Goal: Communication & Community: Answer question/provide support

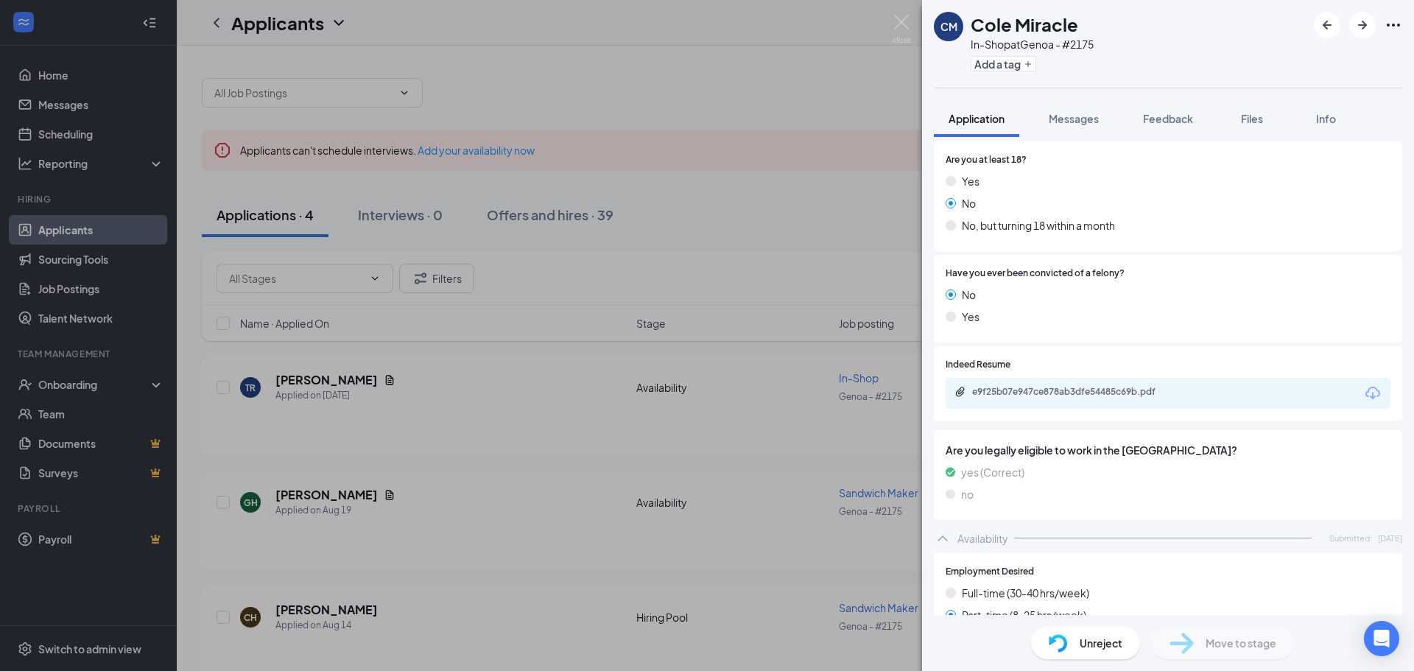
scroll to position [221, 0]
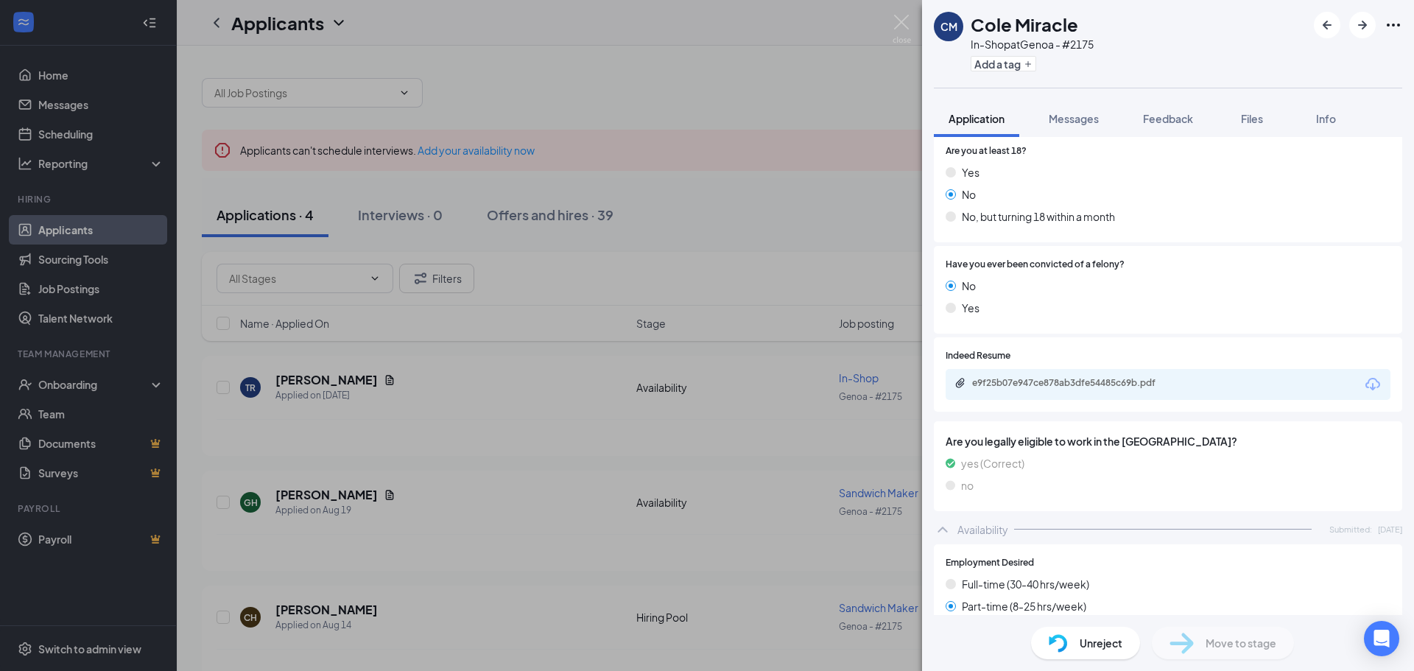
click at [194, 24] on div "e9f25b07e947ce878ab3dfe54485c69b.pdf" at bounding box center [97, 12] width 194 height 24
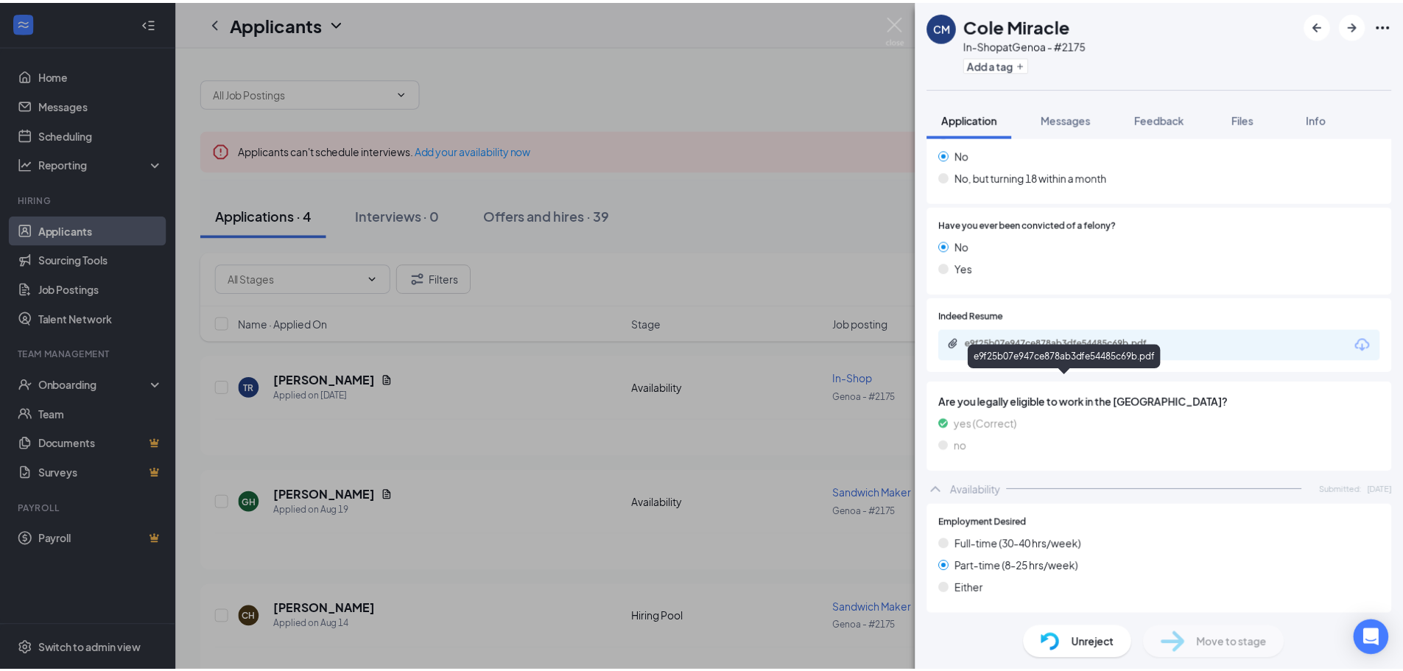
scroll to position [442, 0]
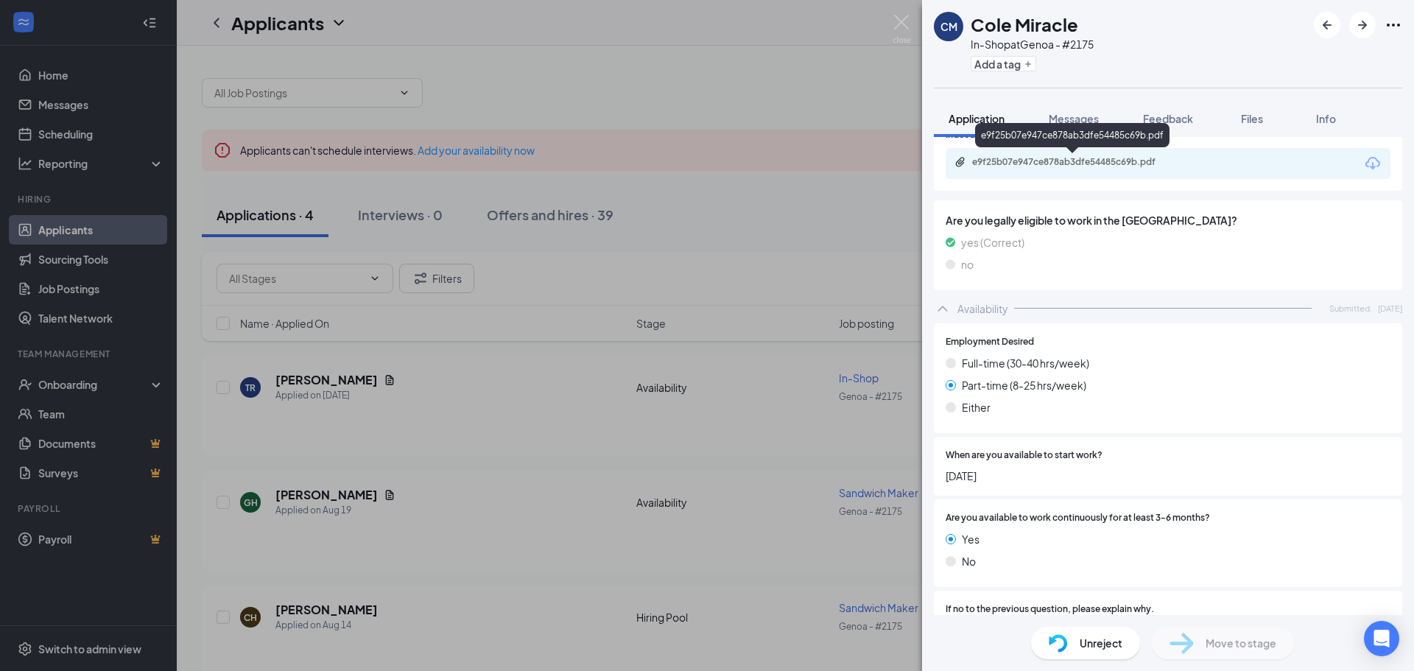
click at [1050, 164] on div "e9f25b07e947ce878ab3dfe54485c69b.pdf" at bounding box center [1075, 162] width 206 height 12
click at [905, 24] on img at bounding box center [902, 29] width 18 height 29
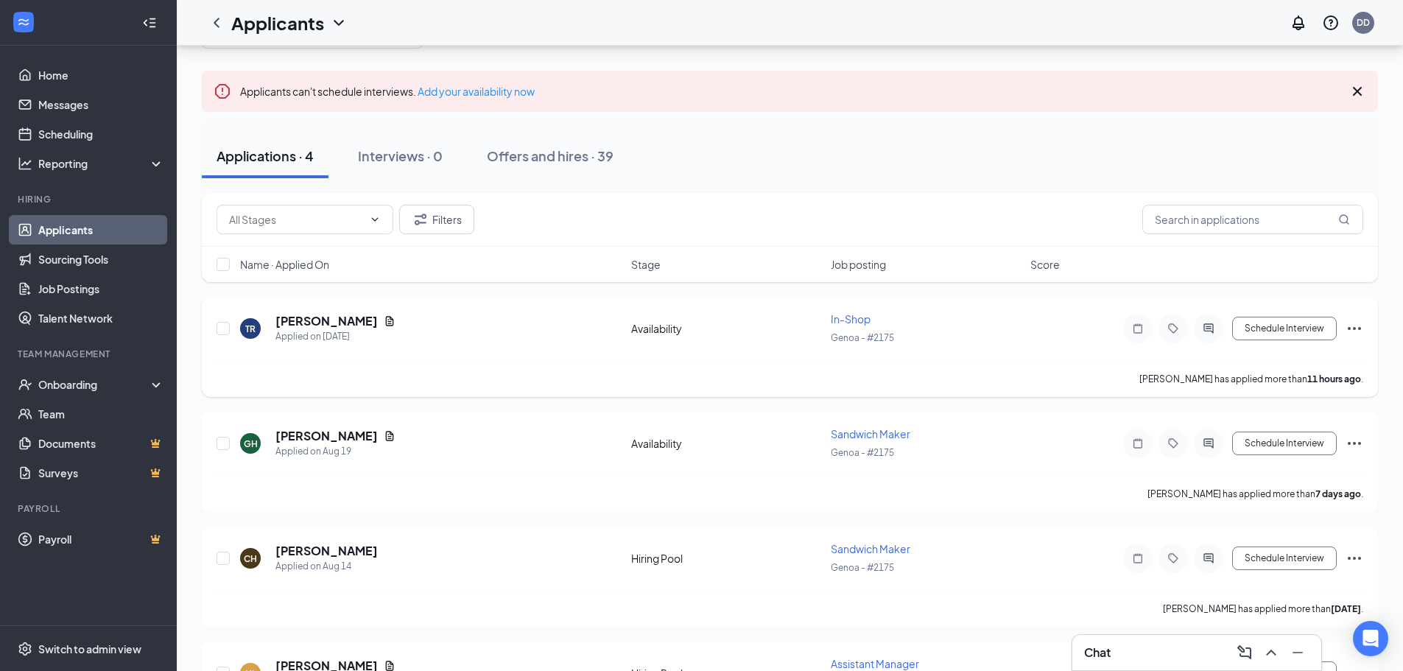
scroll to position [147, 0]
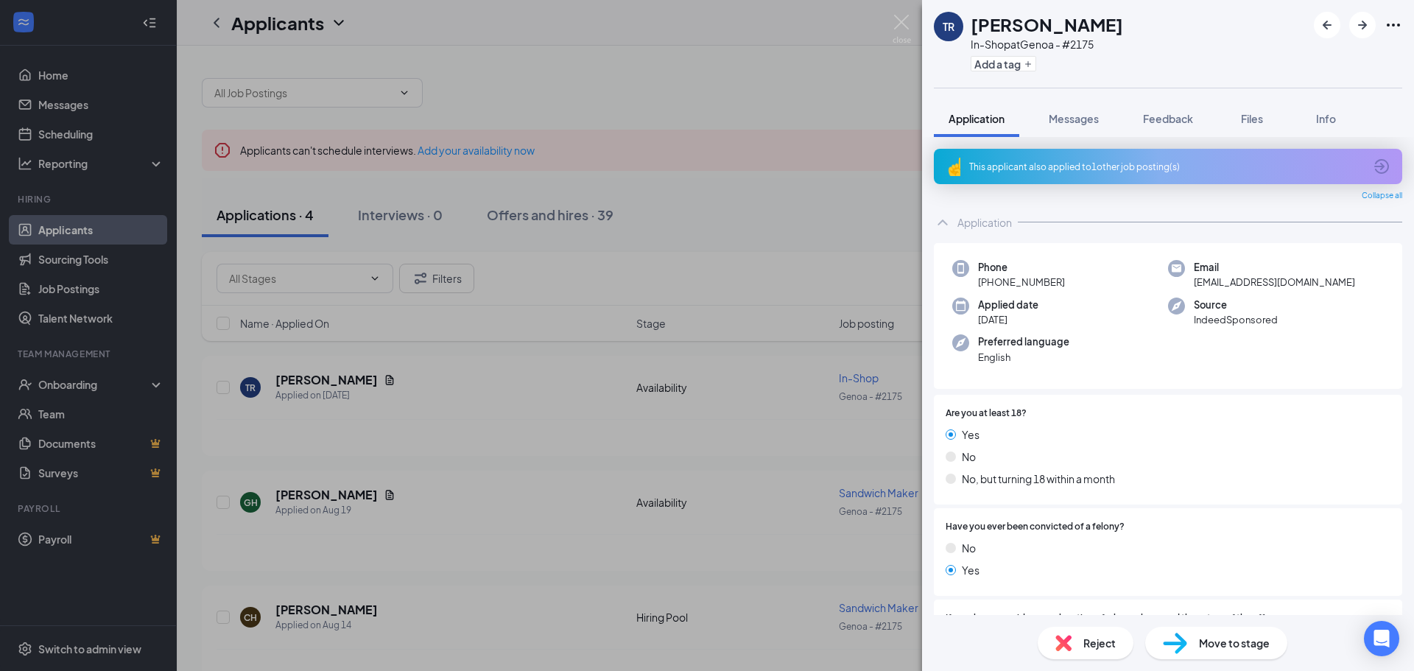
click at [1373, 170] on icon "ArrowCircle" at bounding box center [1382, 167] width 18 height 18
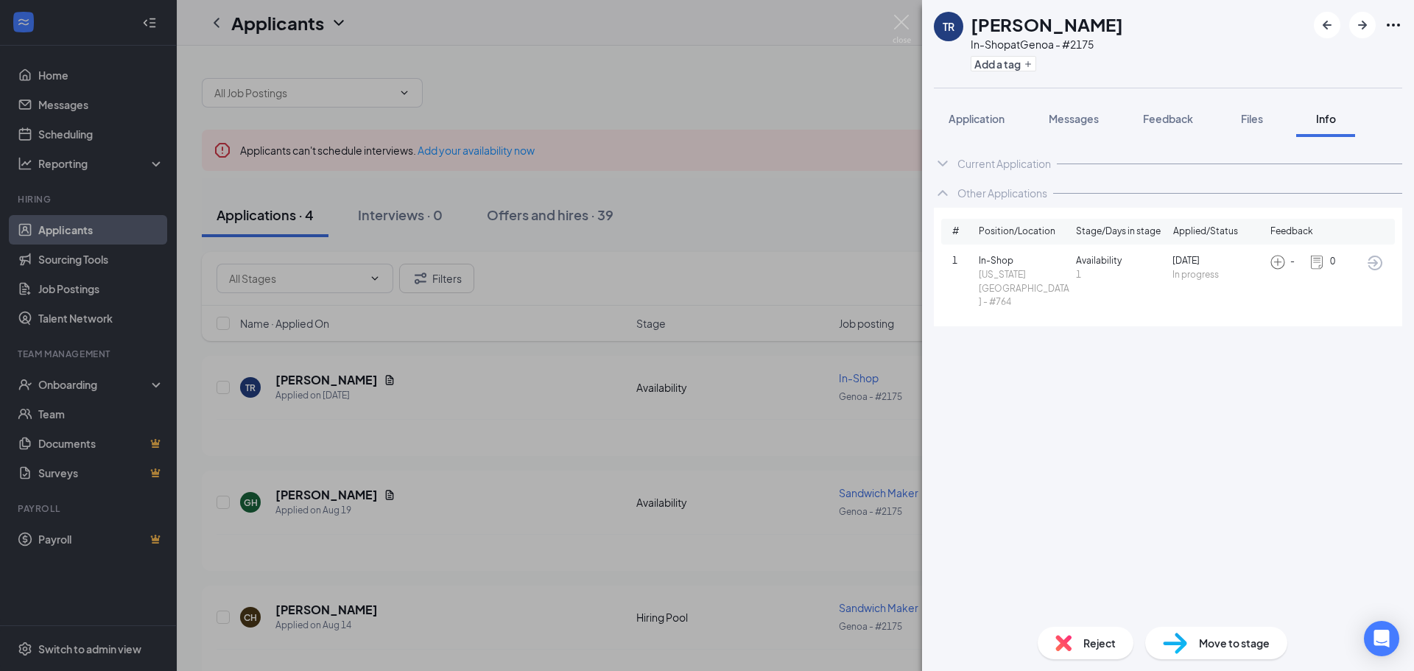
drag, startPoint x: 982, startPoint y: 119, endPoint x: 958, endPoint y: 140, distance: 32.4
click at [981, 120] on span "Application" at bounding box center [977, 118] width 56 height 13
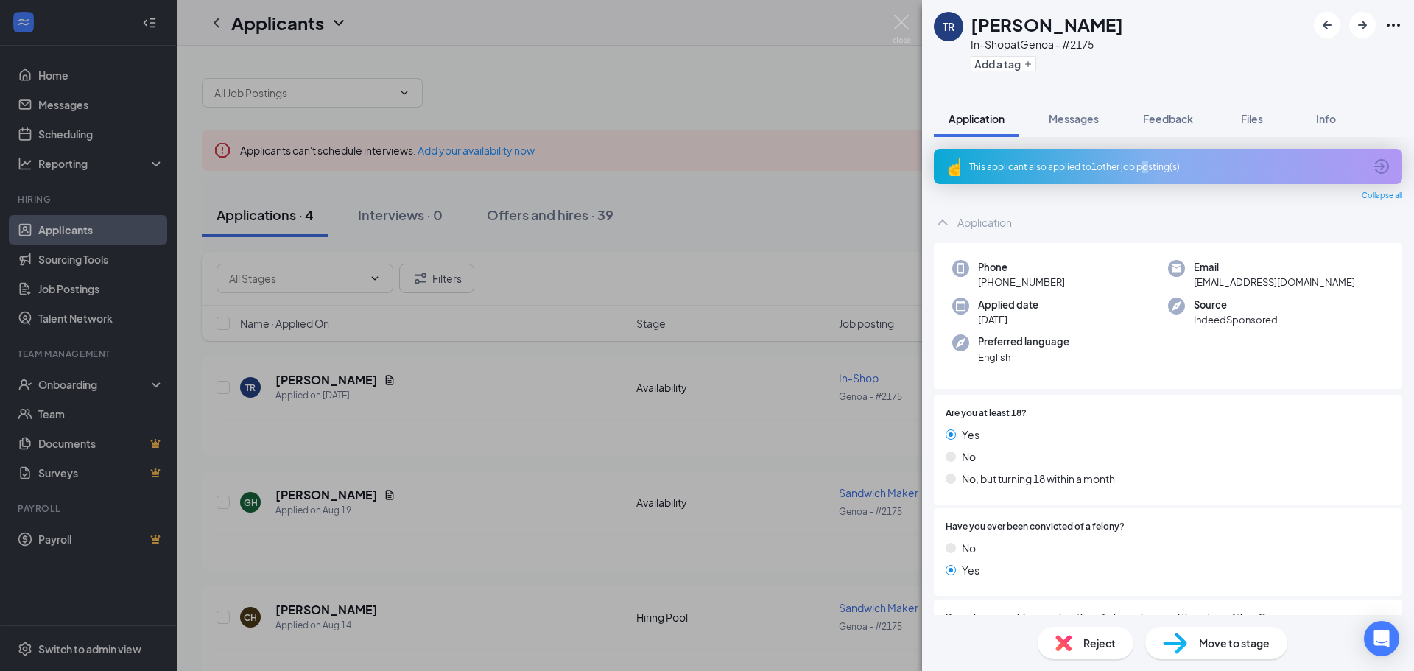
click at [1144, 167] on div "This applicant also applied to 1 other job posting(s)" at bounding box center [1166, 167] width 395 height 13
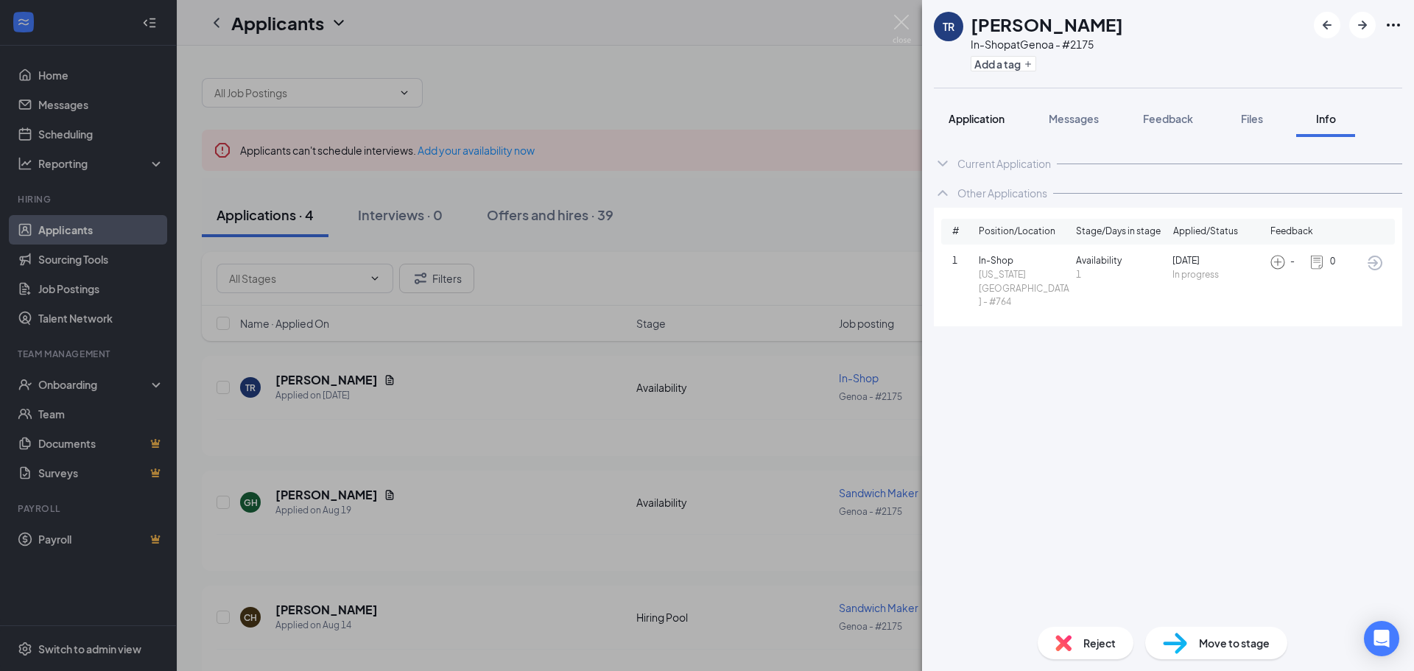
click at [984, 119] on span "Application" at bounding box center [977, 118] width 56 height 13
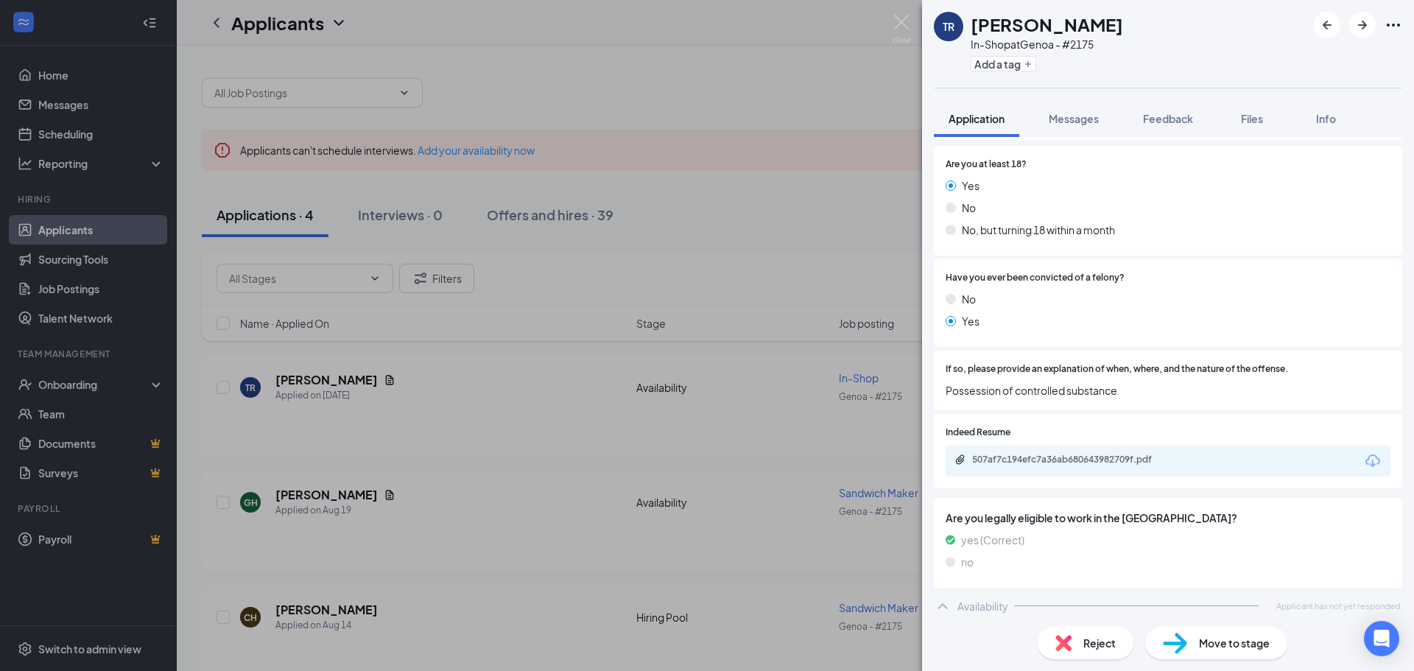
scroll to position [255, 0]
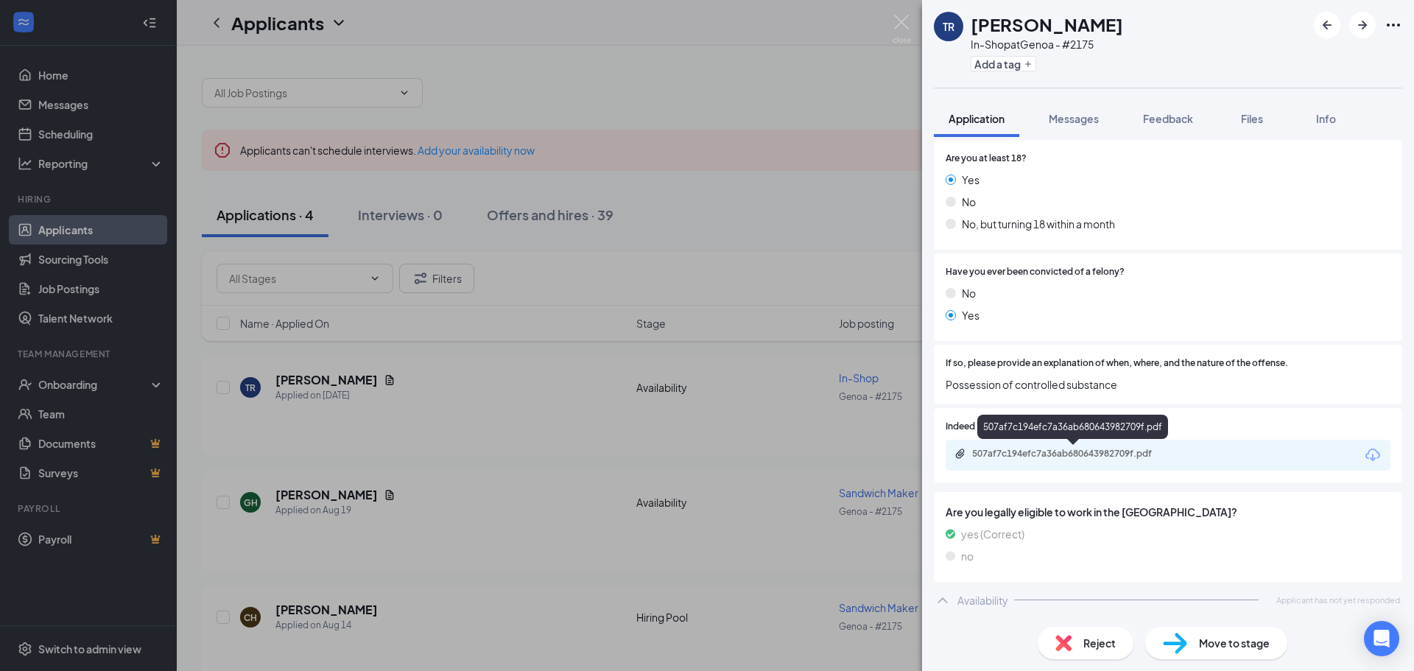
click at [1050, 455] on div "507af7c194efc7a36ab680643982709f.pdf" at bounding box center [1075, 454] width 206 height 12
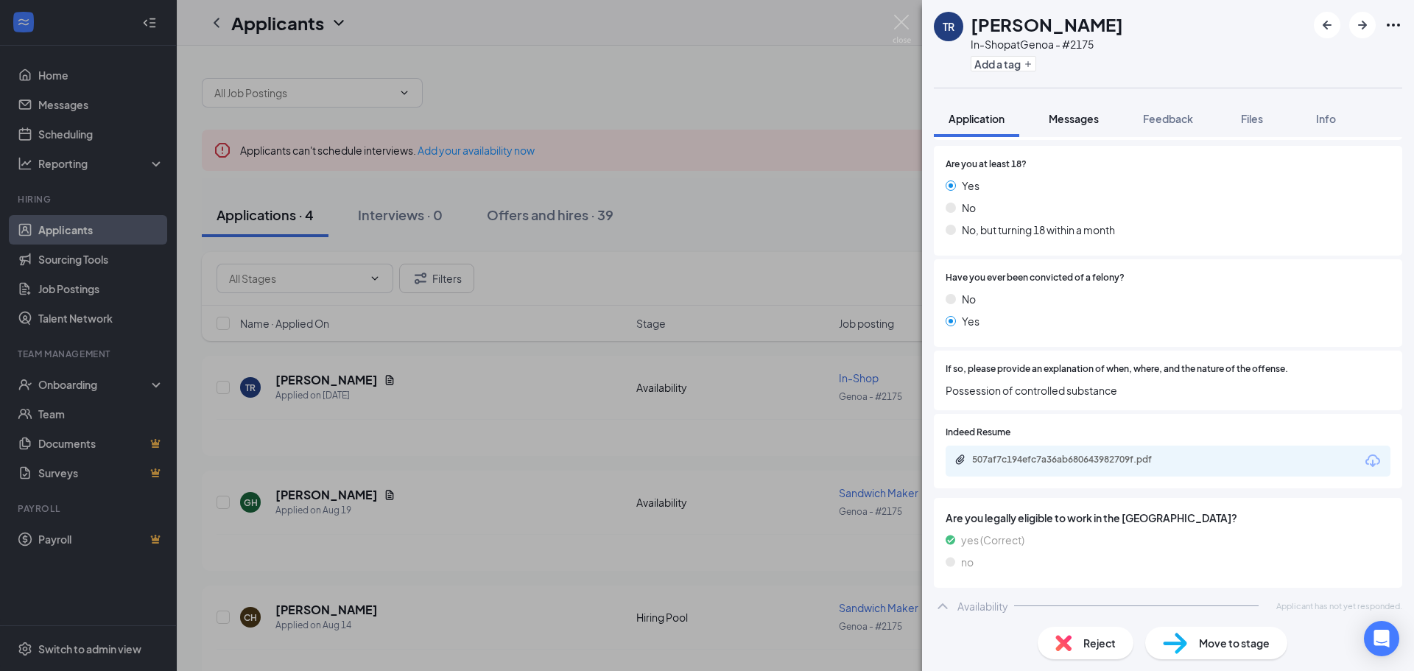
click at [1076, 121] on span "Messages" at bounding box center [1074, 118] width 50 height 13
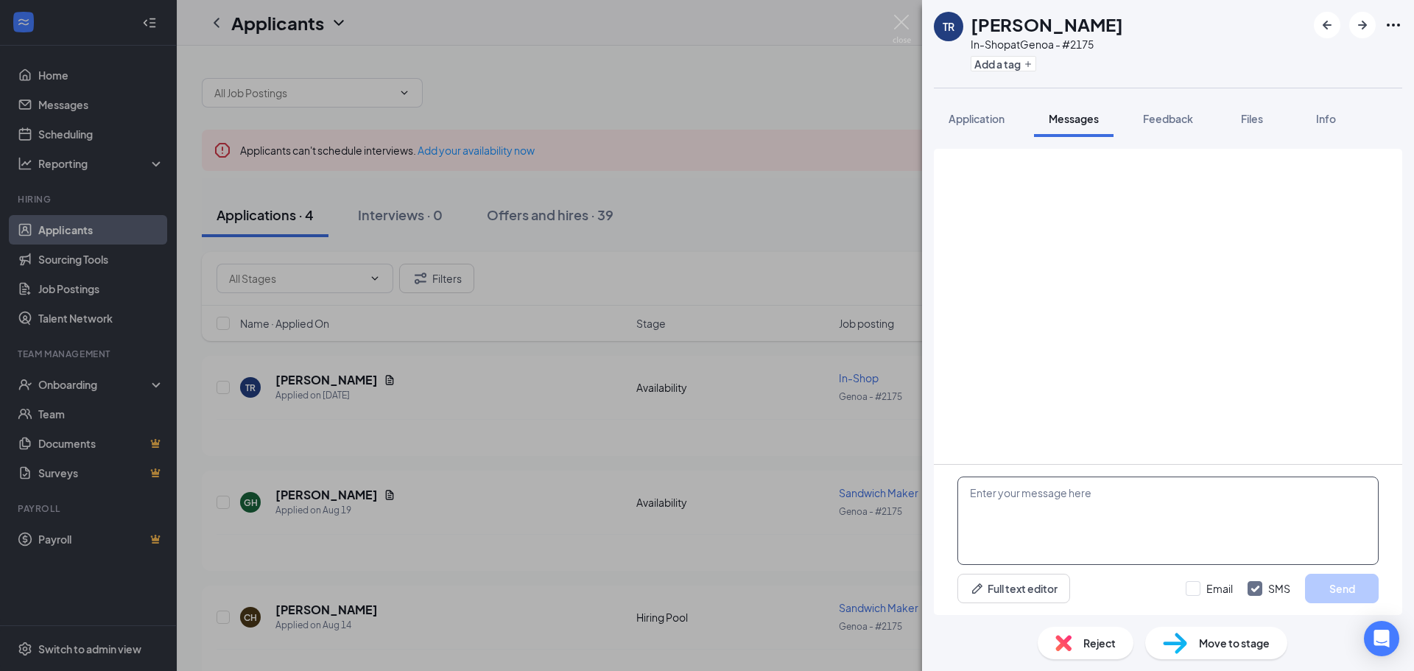
click at [1005, 502] on textarea at bounding box center [1167, 521] width 421 height 88
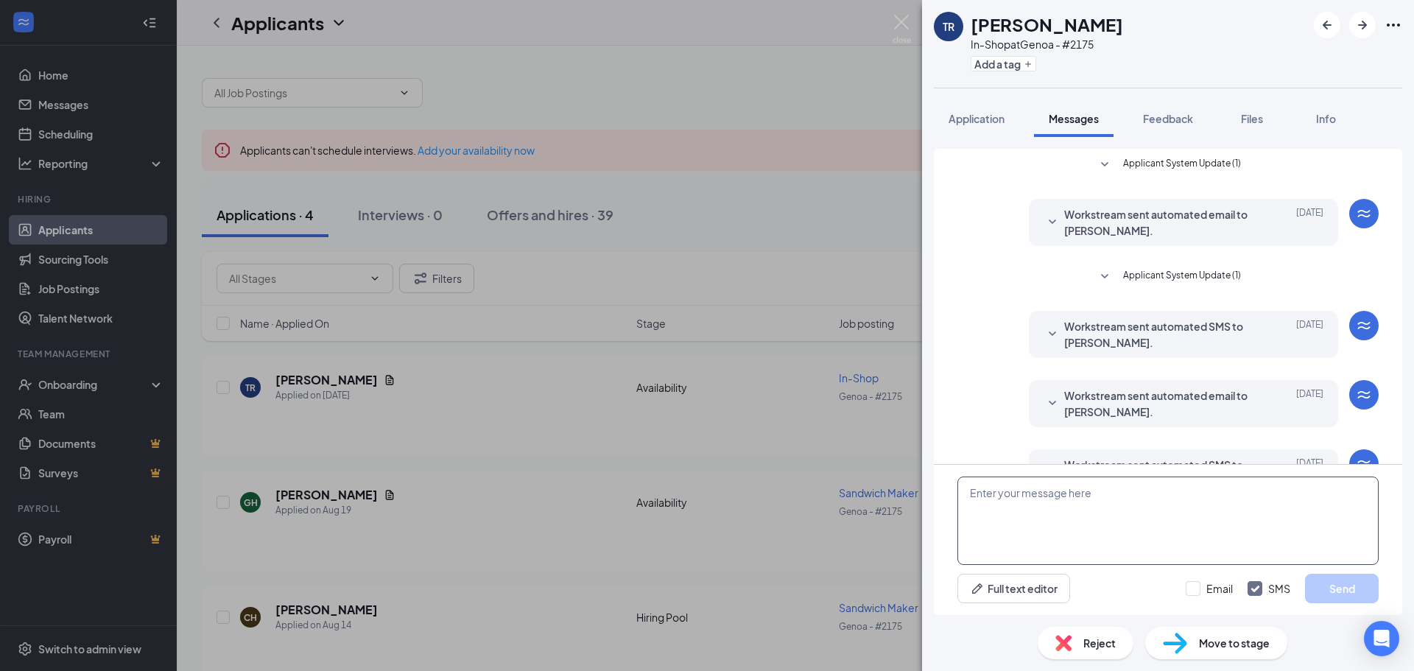
type textarea "T"
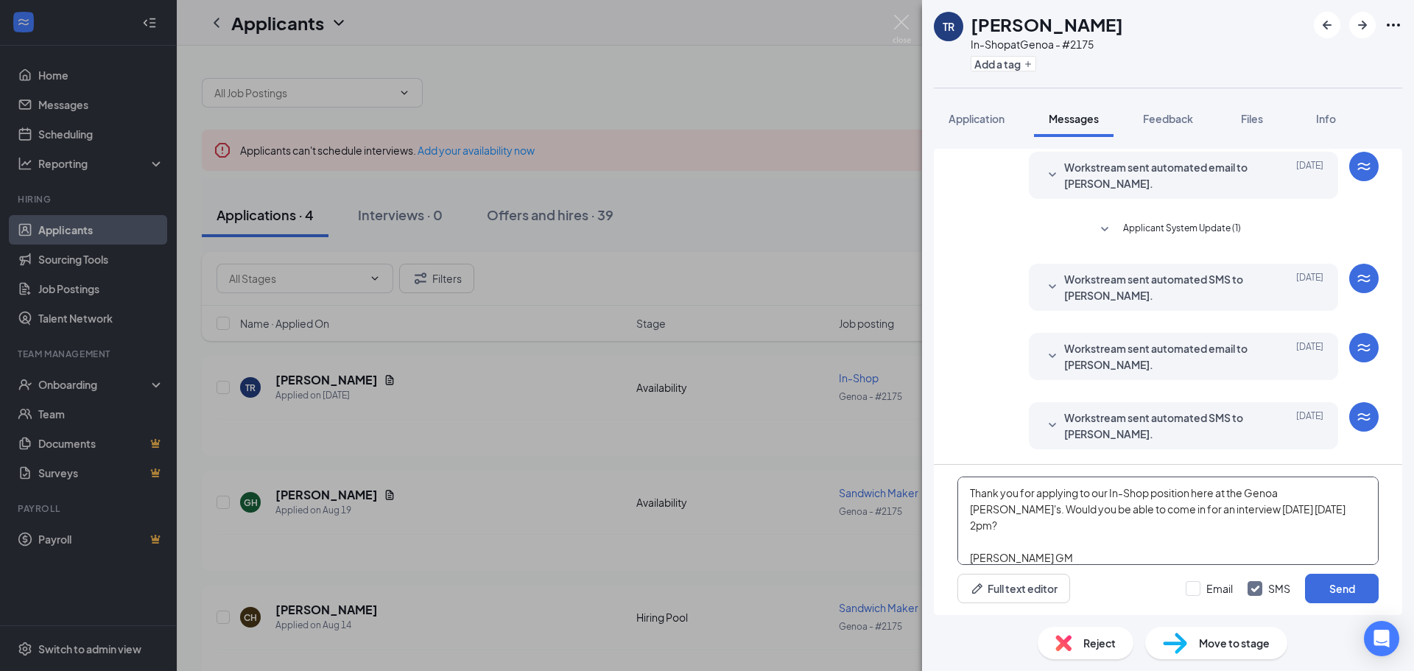
scroll to position [49, 0]
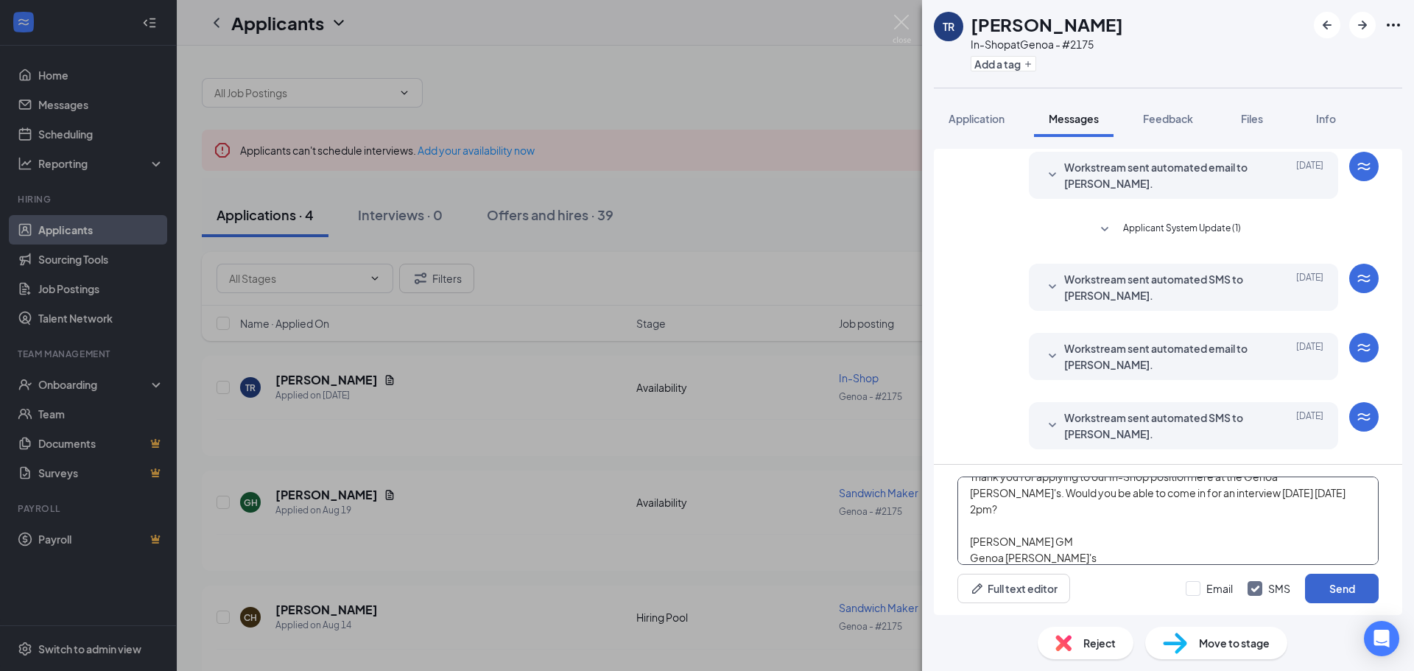
type textarea "Good Morning [PERSON_NAME], Thank you for applying to our In-Shop position here…"
click at [1322, 589] on button "Send" at bounding box center [1342, 588] width 74 height 29
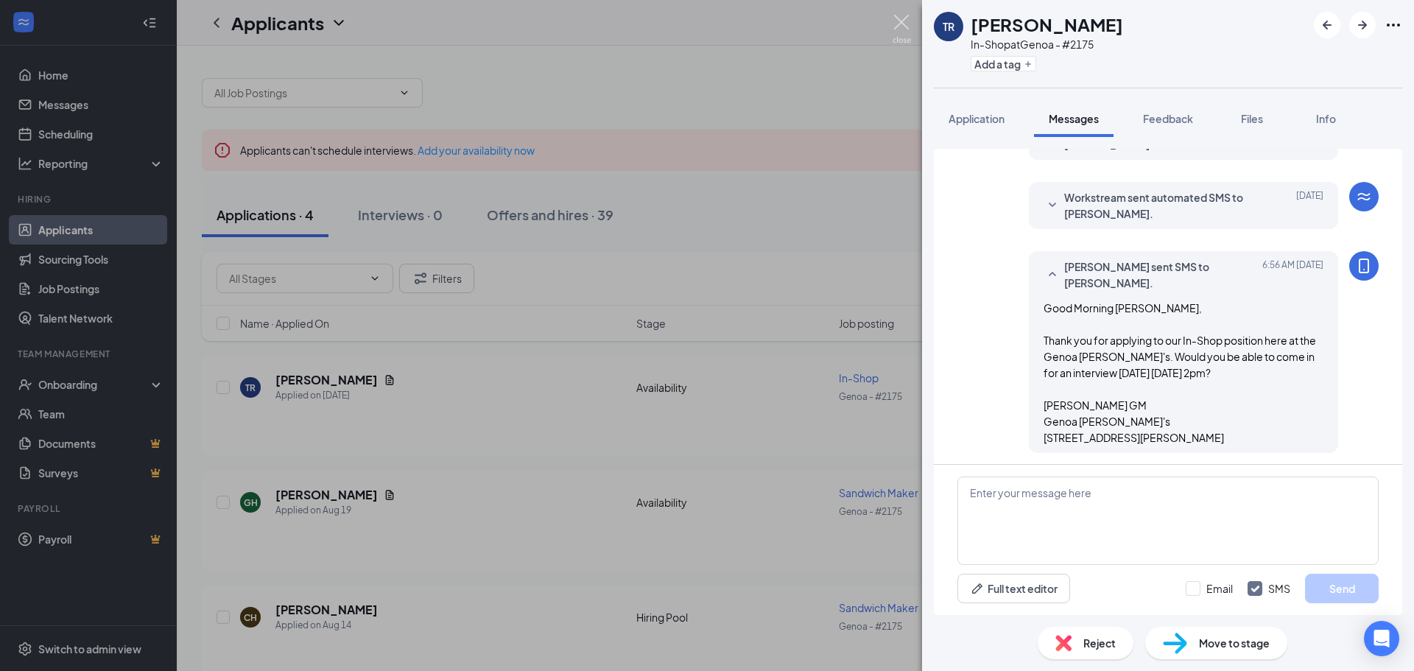
scroll to position [271, 0]
click at [896, 24] on img at bounding box center [902, 29] width 18 height 29
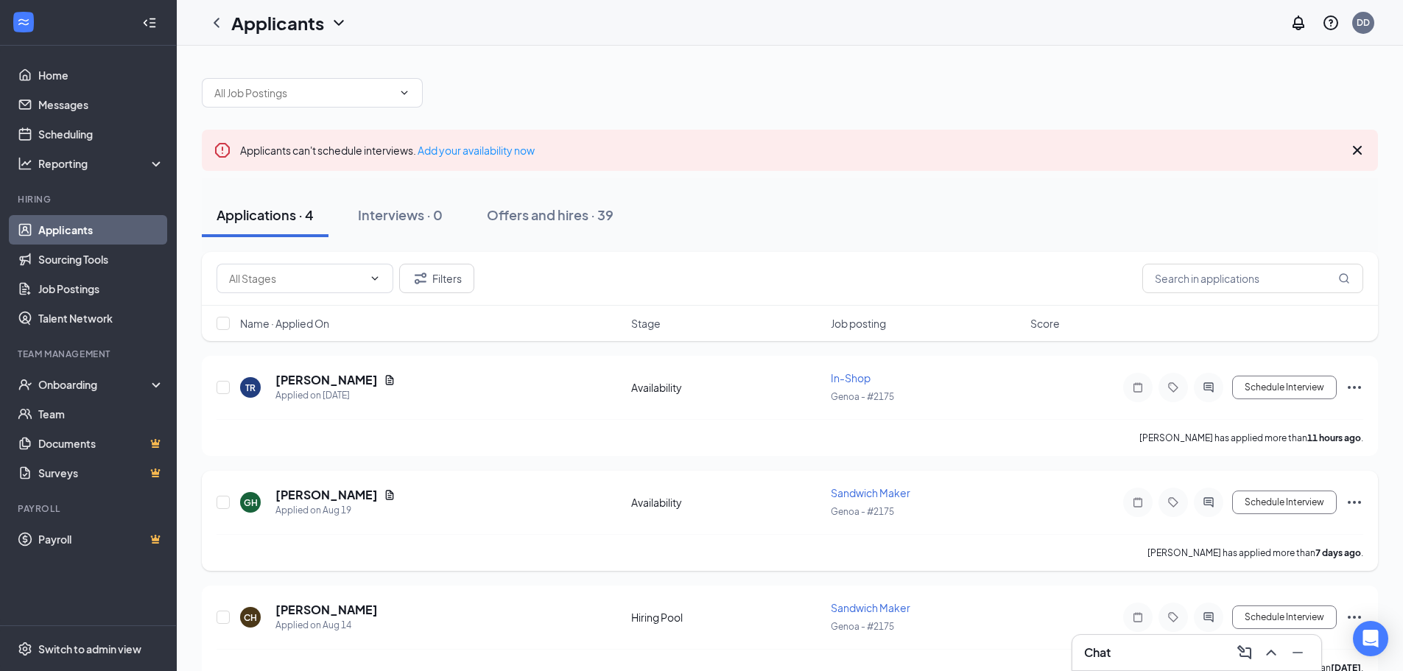
click at [1212, 508] on div at bounding box center [1208, 502] width 29 height 29
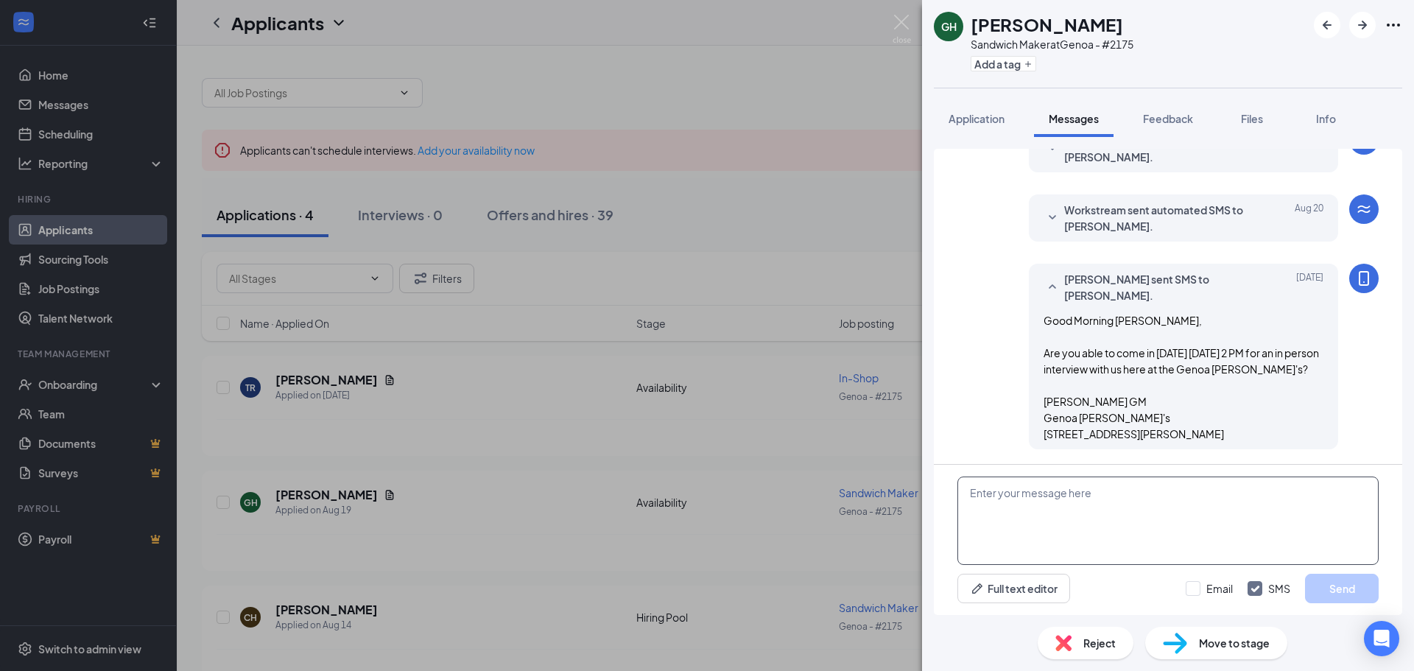
scroll to position [633, 0]
click at [1008, 496] on textarea at bounding box center [1167, 521] width 421 height 88
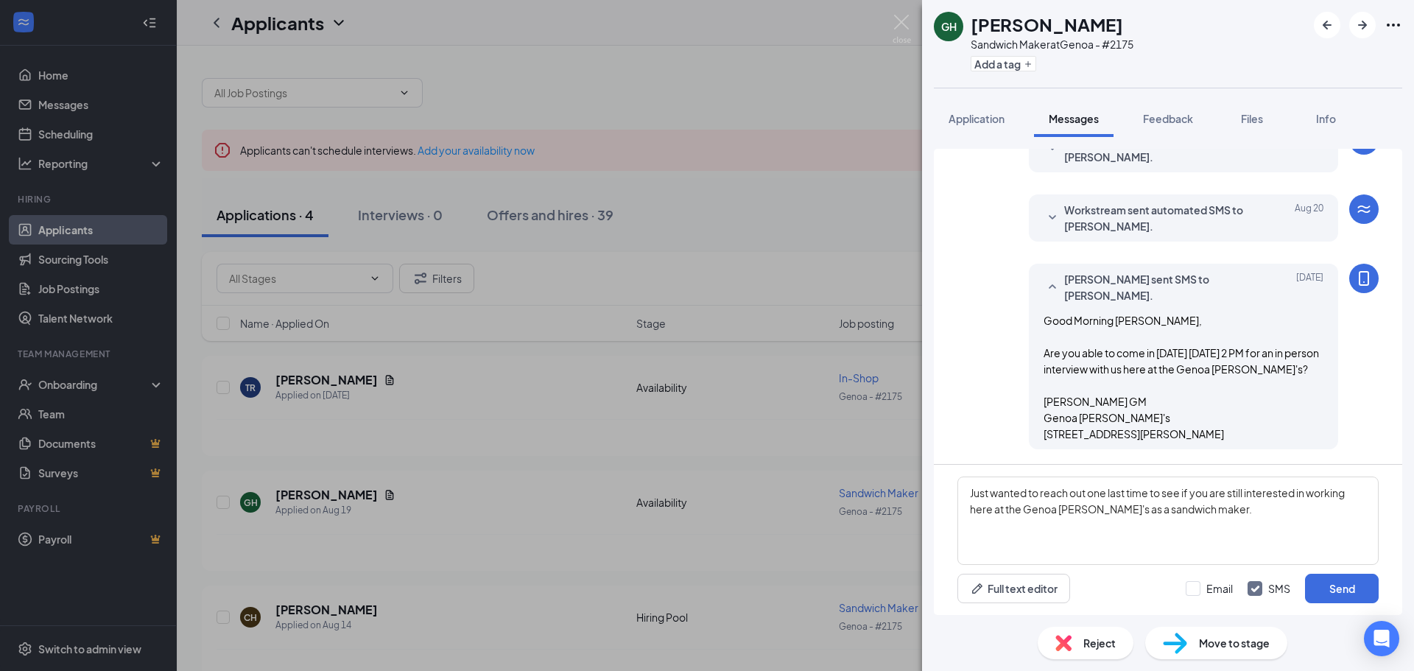
click at [1044, 399] on span "Good Morning [PERSON_NAME], Are you able to come in [DATE] [DATE] 2 PM for an i…" at bounding box center [1181, 377] width 275 height 127
drag, startPoint x: 1037, startPoint y: 399, endPoint x: 1114, endPoint y: 440, distance: 87.3
click at [1114, 440] on div "Good Morning [PERSON_NAME], Are you able to come in [DATE] [DATE] 2 PM for an i…" at bounding box center [1184, 377] width 280 height 130
copy div "[PERSON_NAME] GM Genoa [PERSON_NAME]'s [STREET_ADDRESS][PERSON_NAME]"
click at [985, 543] on textarea "Just wanted to reach out one last time to see if you are still interested in wo…" at bounding box center [1167, 521] width 421 height 88
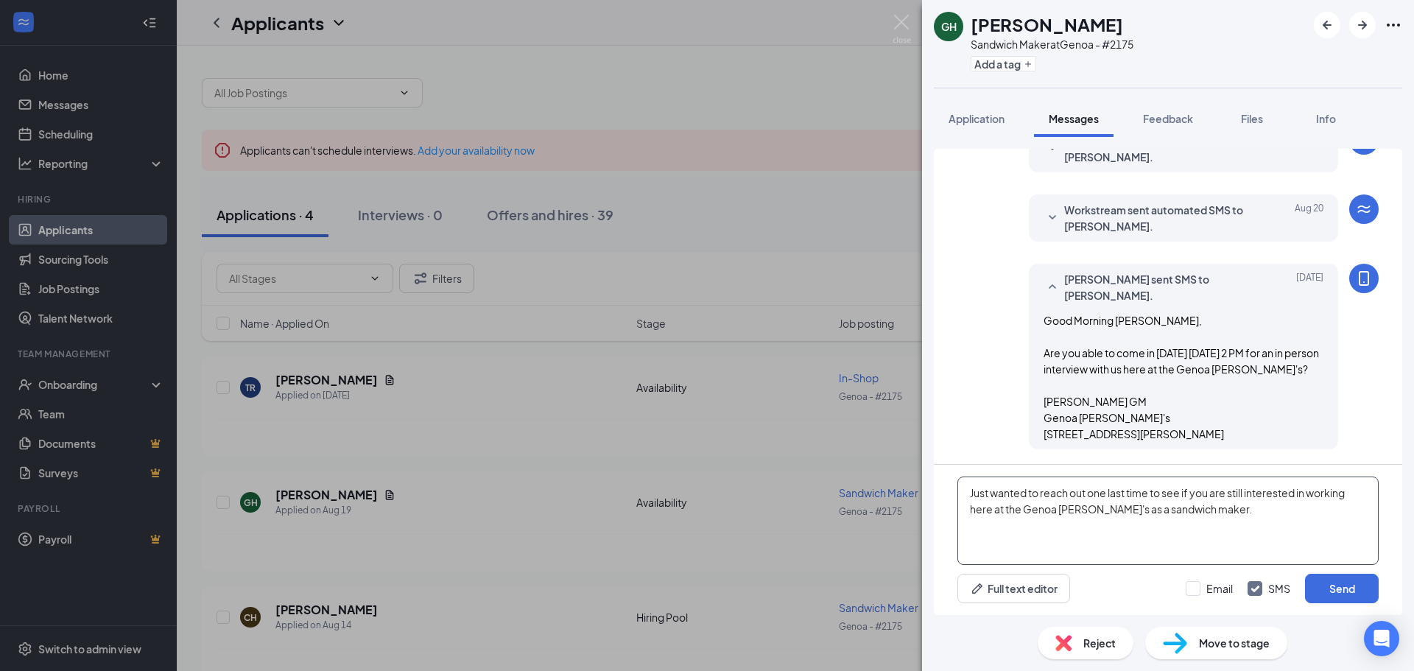
paste textarea "[PERSON_NAME] GM Genoa [PERSON_NAME]'s [STREET_ADDRESS][PERSON_NAME]"
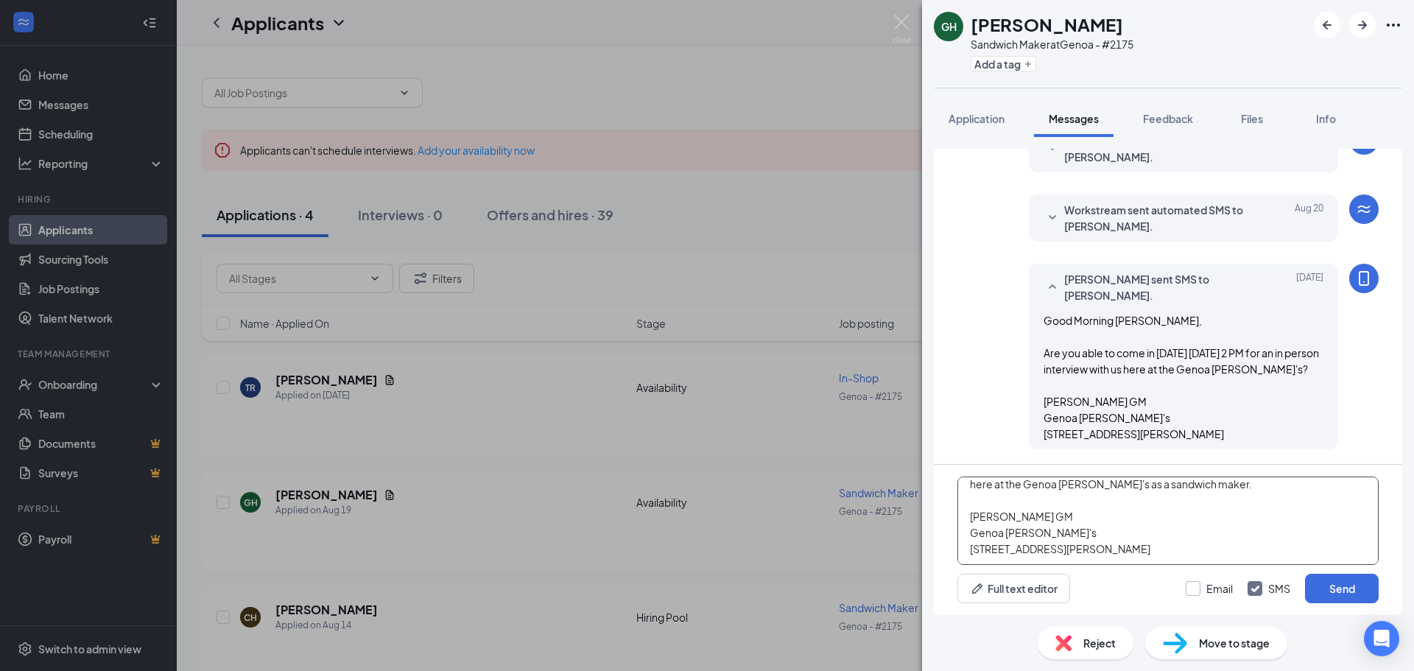
type textarea "Just wanted to reach out one last time to see if you are still interested in wo…"
drag, startPoint x: 1195, startPoint y: 588, endPoint x: 1348, endPoint y: 610, distance: 154.8
click at [1195, 588] on input "Email" at bounding box center [1209, 588] width 47 height 15
checkbox input "true"
click at [1345, 600] on button "Send" at bounding box center [1342, 588] width 74 height 29
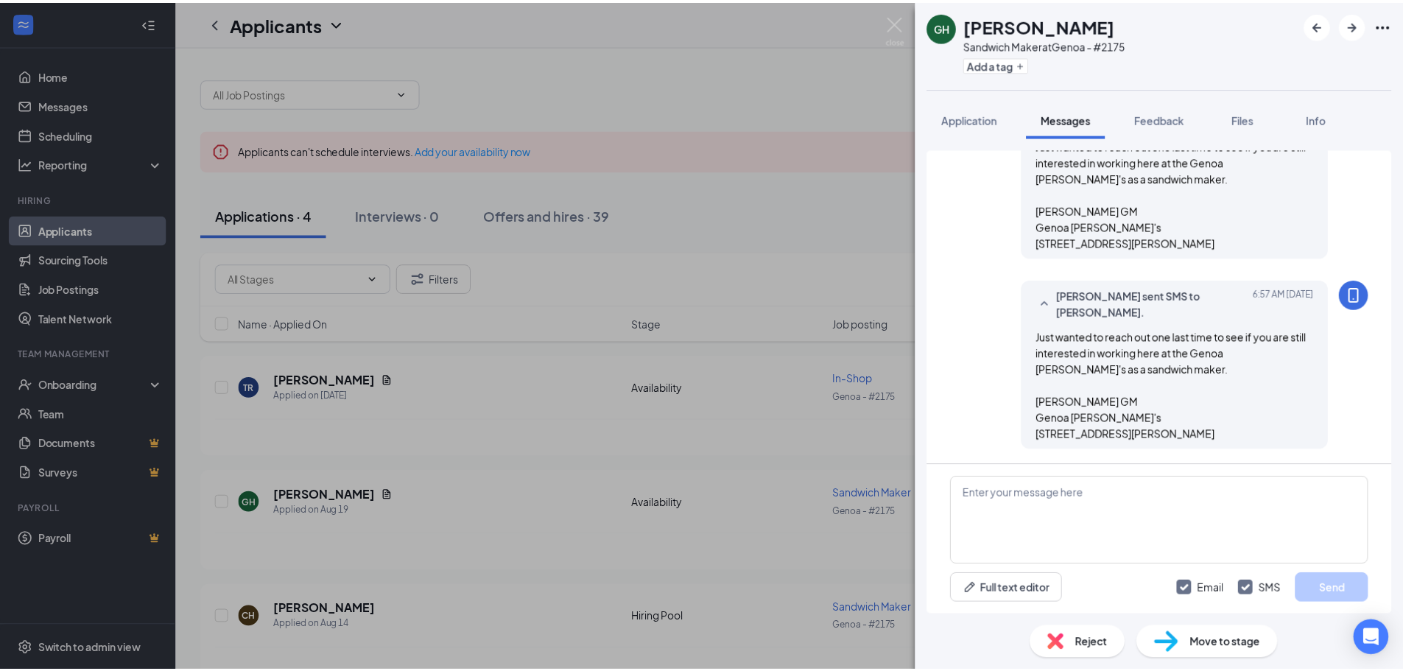
scroll to position [1016, 0]
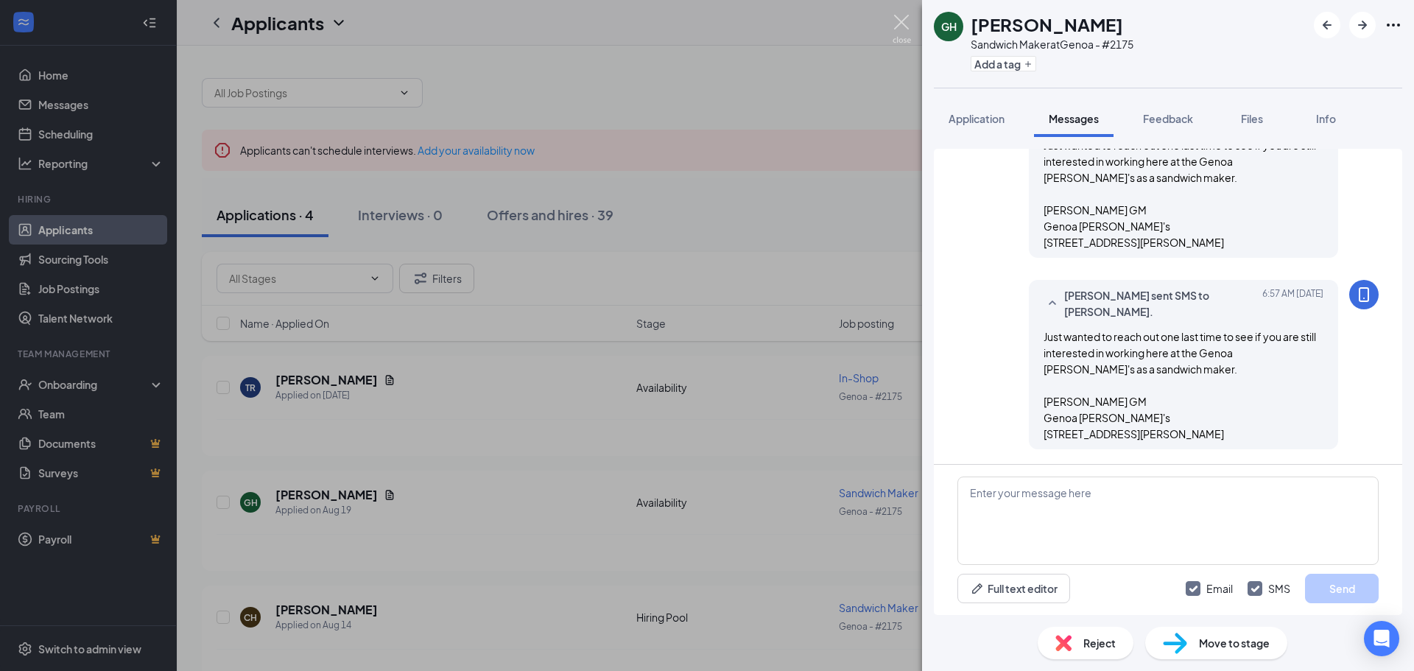
click at [908, 28] on img at bounding box center [902, 29] width 18 height 29
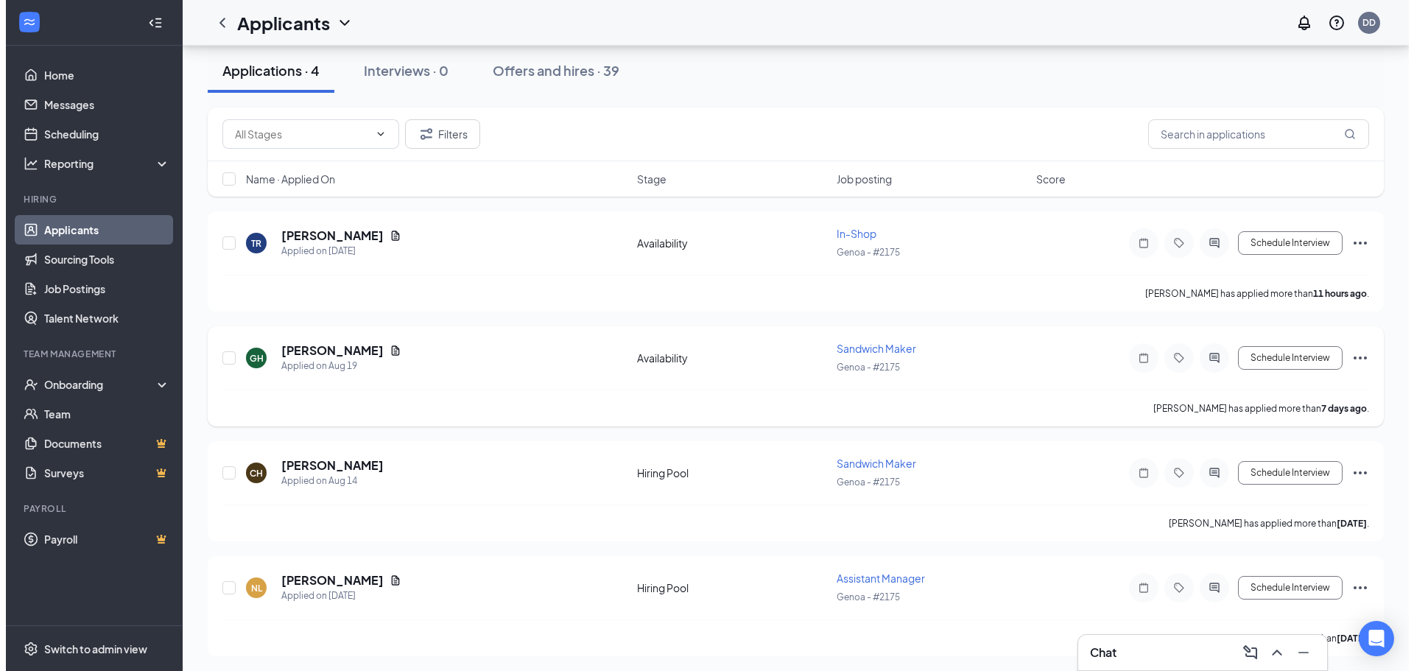
scroll to position [147, 0]
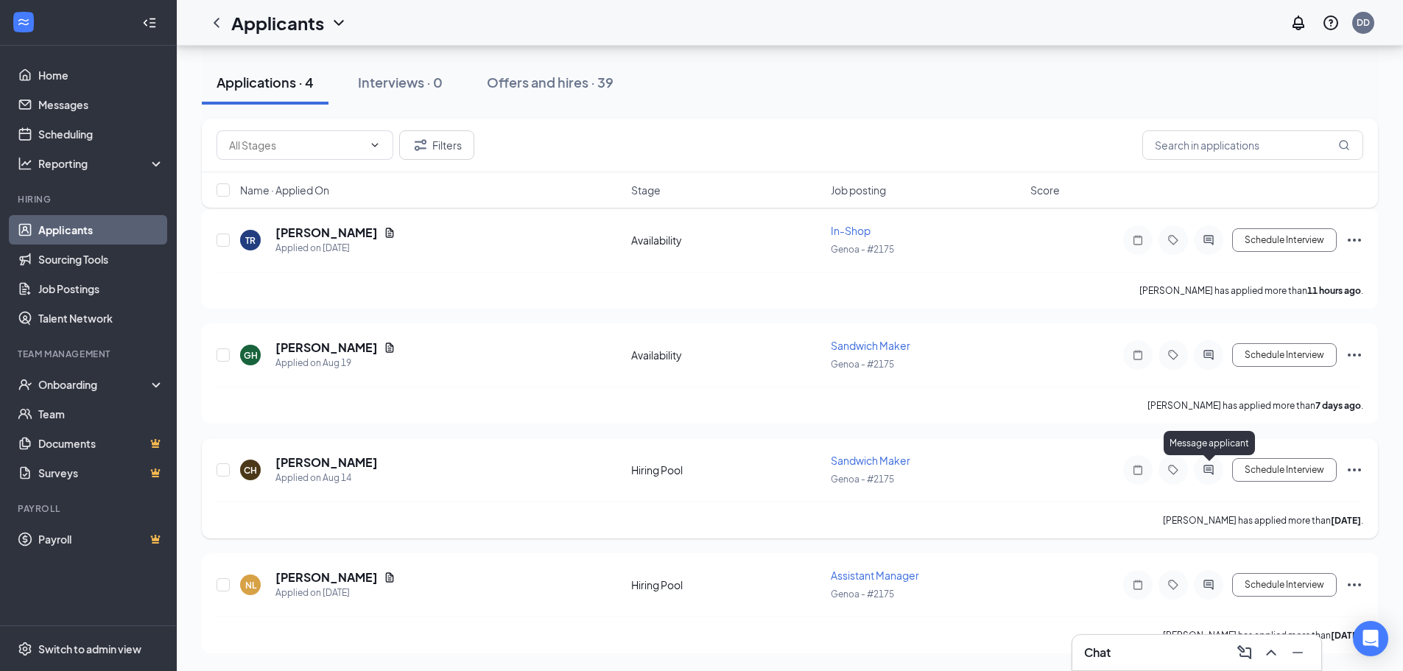
click at [1213, 466] on icon "ActiveChat" at bounding box center [1208, 470] width 10 height 10
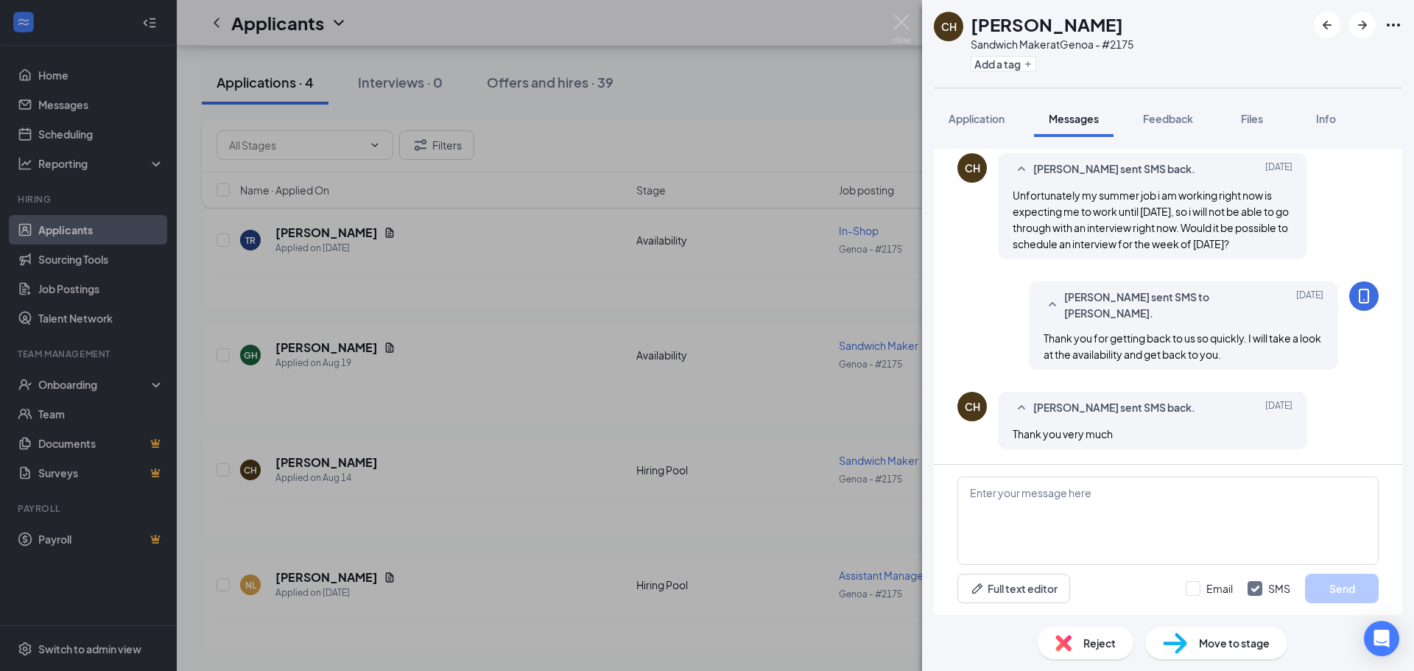
scroll to position [636, 0]
click at [1106, 643] on span "Reject" at bounding box center [1099, 643] width 32 height 16
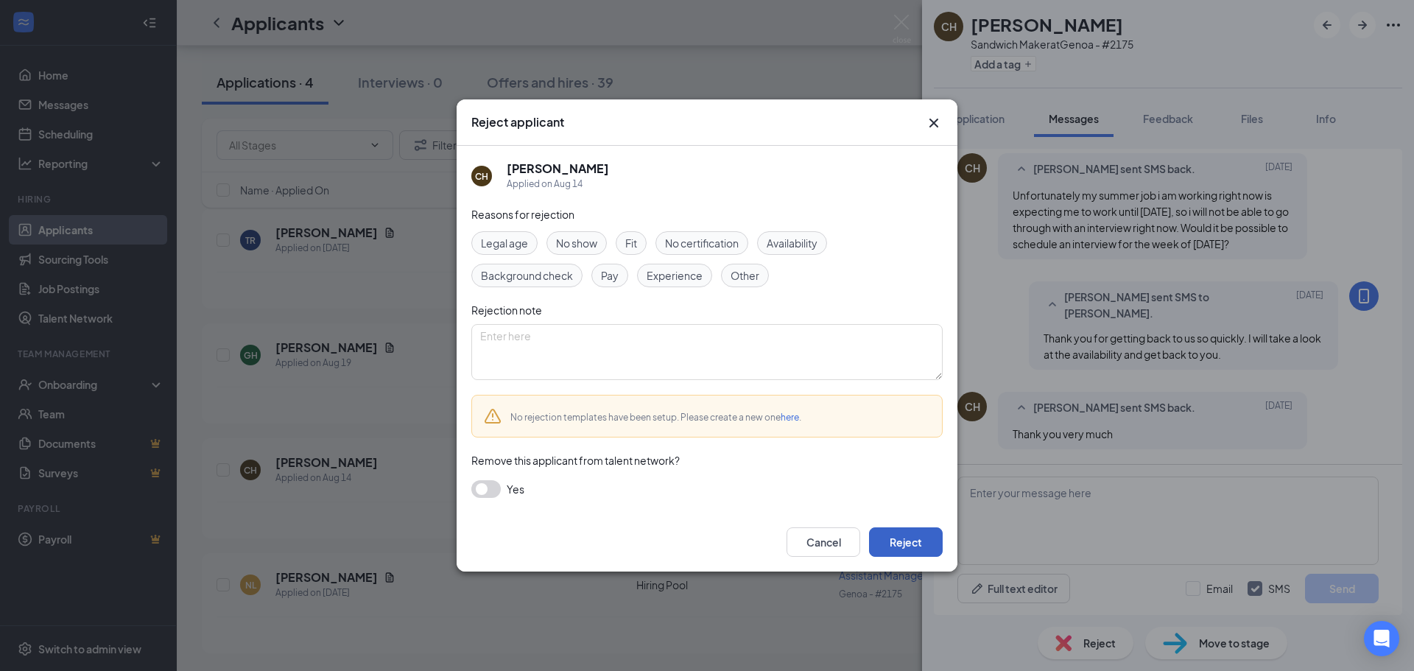
click at [891, 542] on button "Reject" at bounding box center [906, 541] width 74 height 29
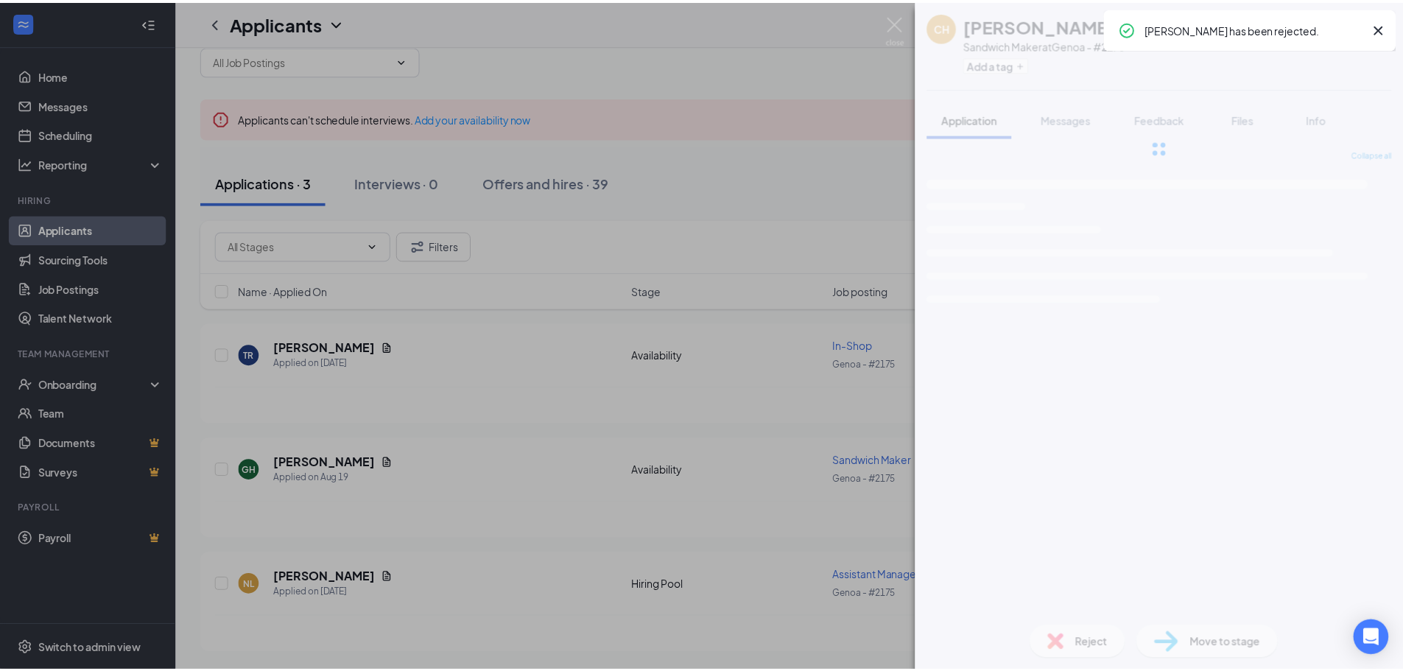
scroll to position [32, 0]
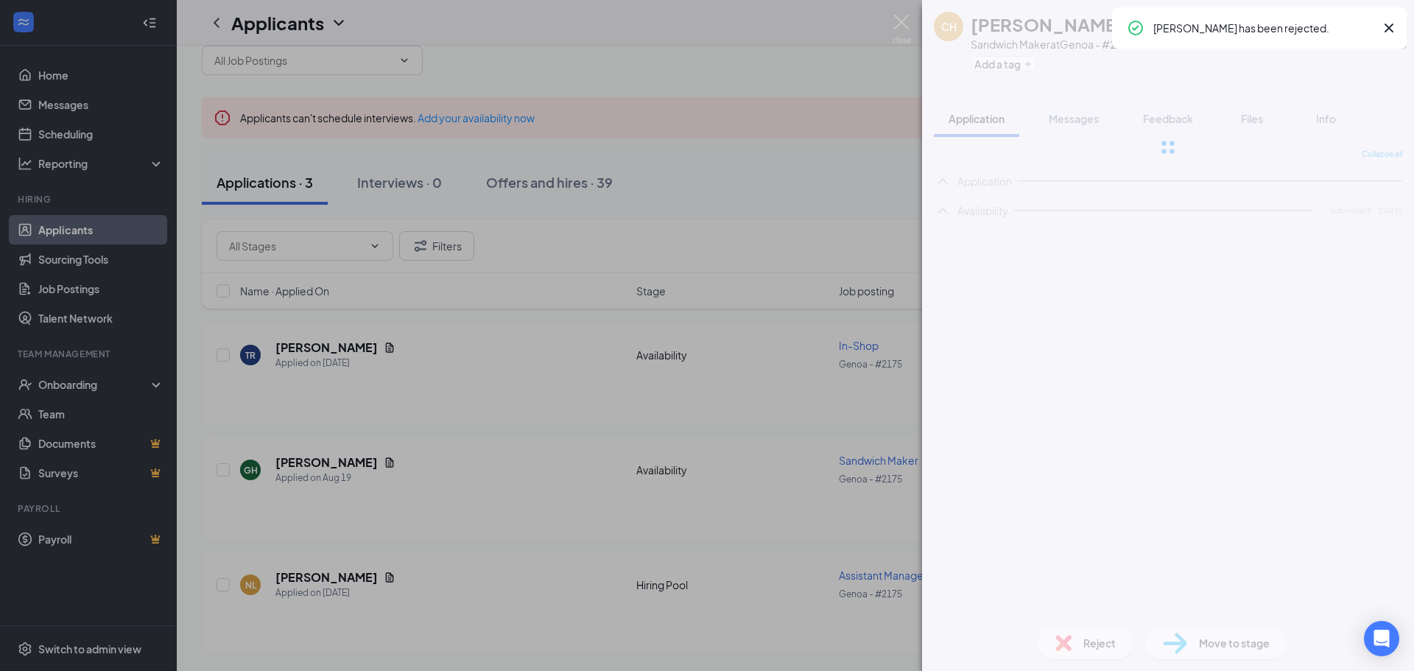
click at [903, 22] on img at bounding box center [902, 29] width 18 height 29
click at [899, 22] on img at bounding box center [902, 29] width 18 height 29
